Goal: Find specific page/section: Find specific page/section

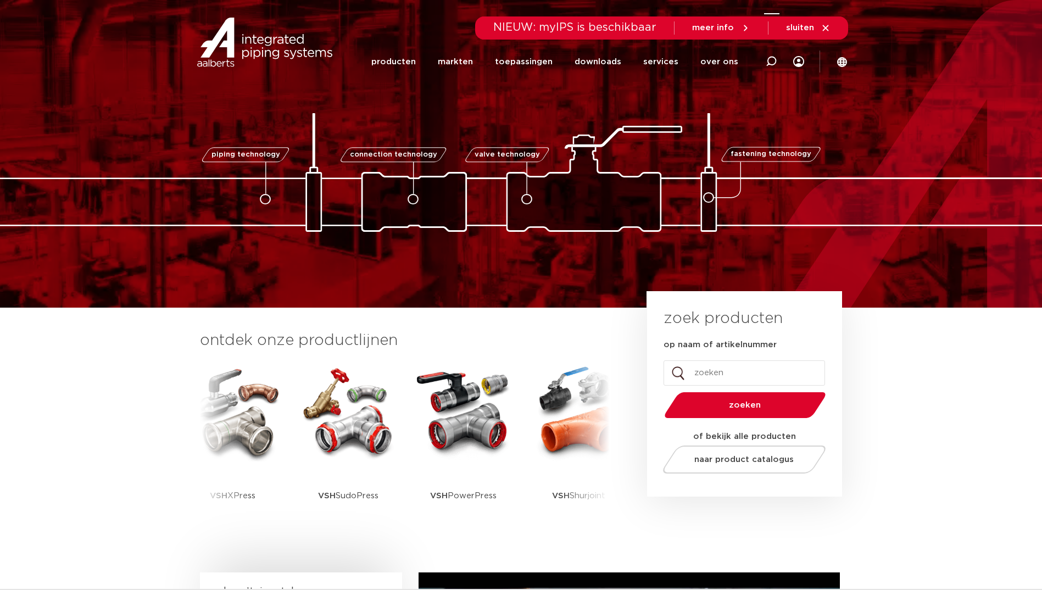
click at [773, 64] on icon at bounding box center [771, 61] width 11 height 11
type input "catalogus"
click button "Zoeken" at bounding box center [0, 0] width 0 height 0
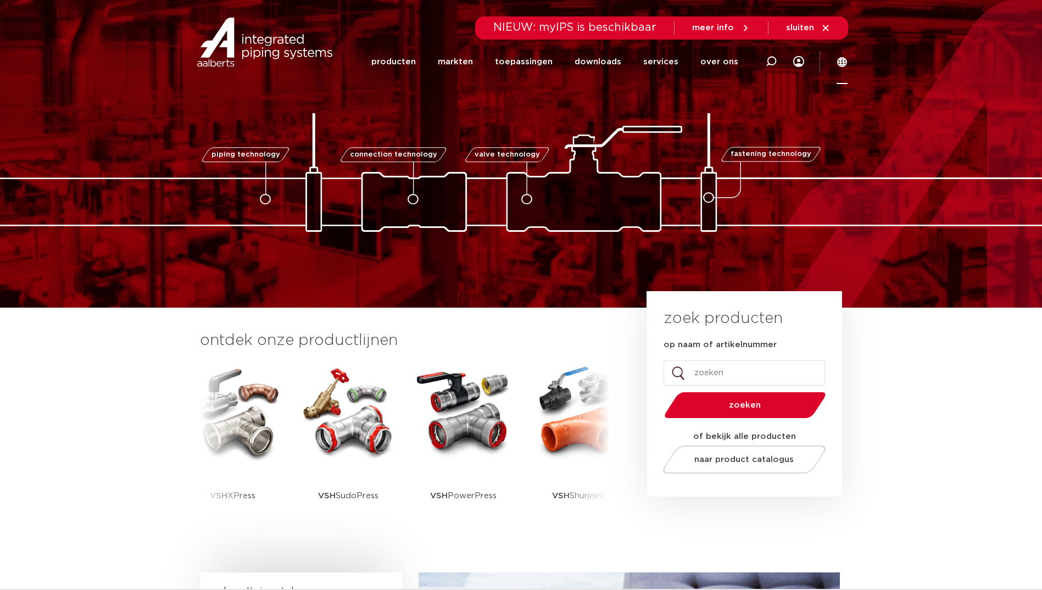
click at [842, 64] on icon at bounding box center [842, 62] width 10 height 10
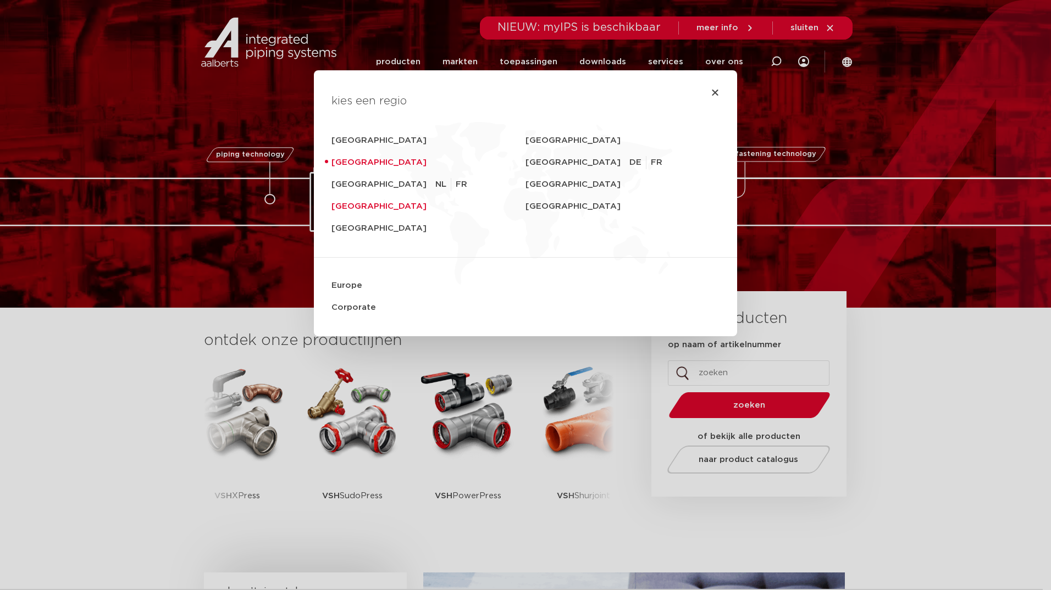
click at [387, 209] on link "[GEOGRAPHIC_DATA]" at bounding box center [428, 207] width 194 height 22
